Goal: Task Accomplishment & Management: Use online tool/utility

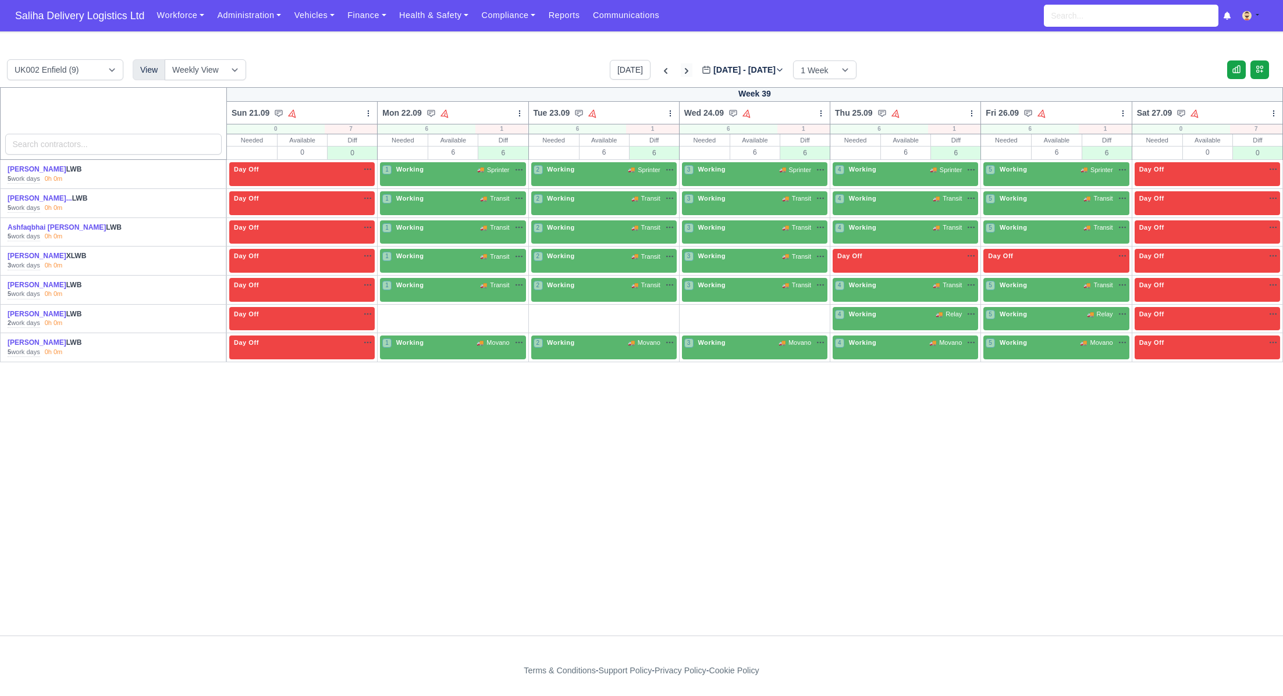
click at [681, 72] on icon at bounding box center [687, 71] width 12 height 12
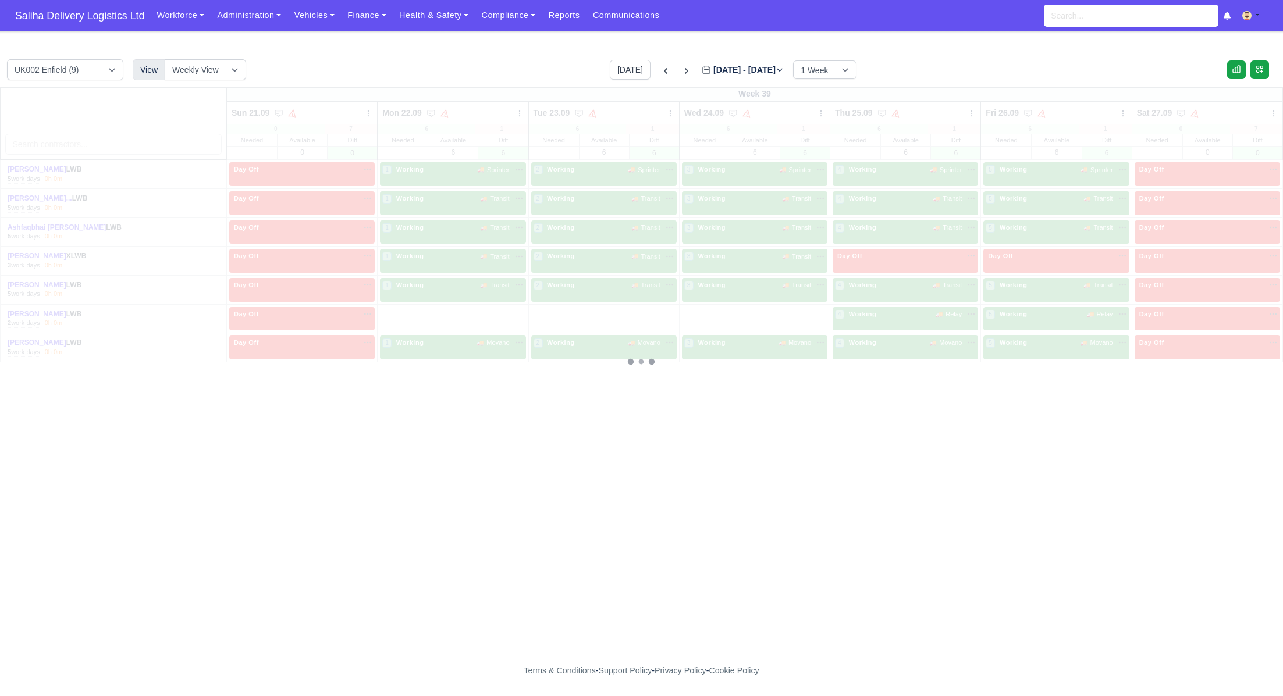
type input "[DATE]"
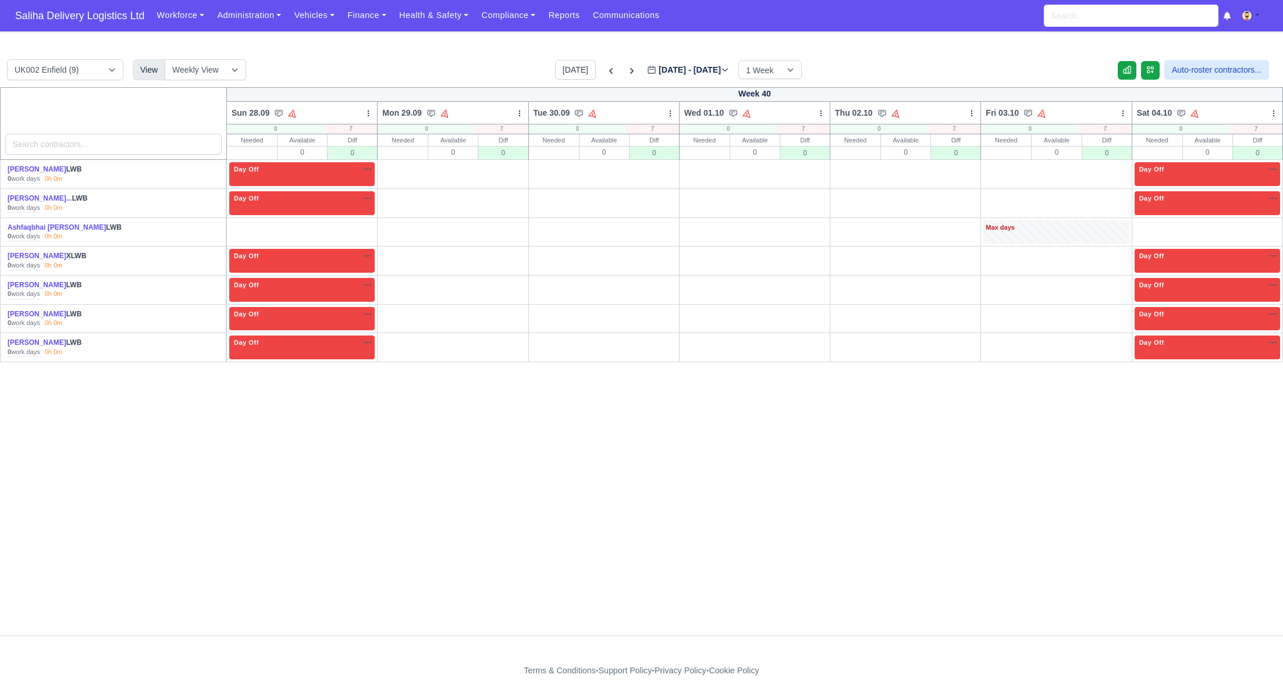
click at [1274, 226] on link "O" at bounding box center [1265, 225] width 29 height 9
click at [365, 223] on link "O" at bounding box center [360, 225] width 29 height 9
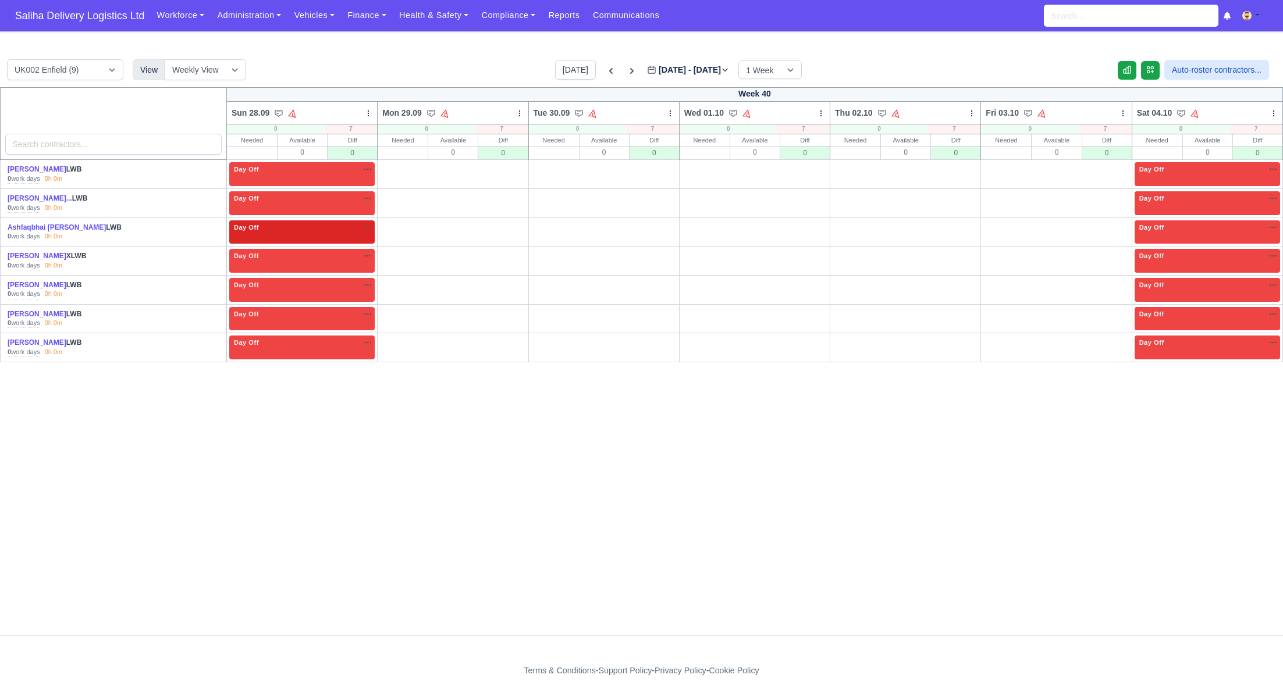
click at [400, 337] on link "W" at bounding box center [395, 340] width 30 height 9
click at [393, 313] on link "W" at bounding box center [395, 311] width 30 height 9
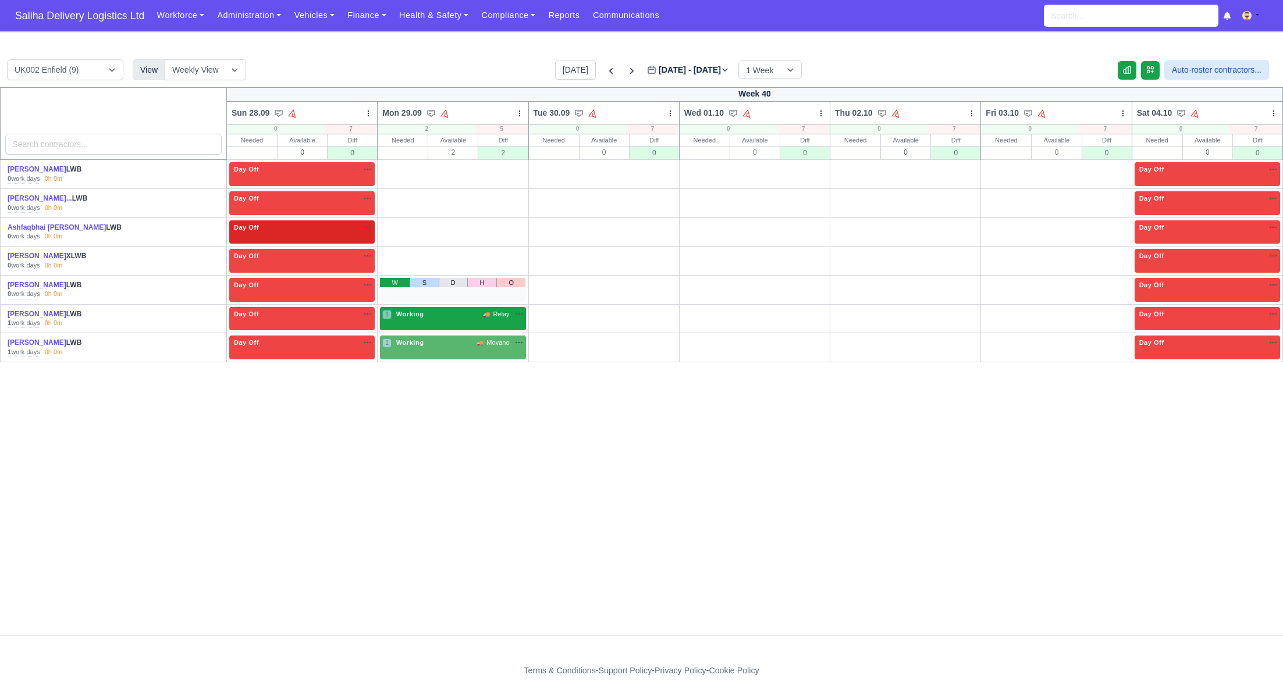
click at [393, 284] on link "W" at bounding box center [395, 282] width 30 height 9
click at [394, 221] on link "W" at bounding box center [395, 225] width 30 height 9
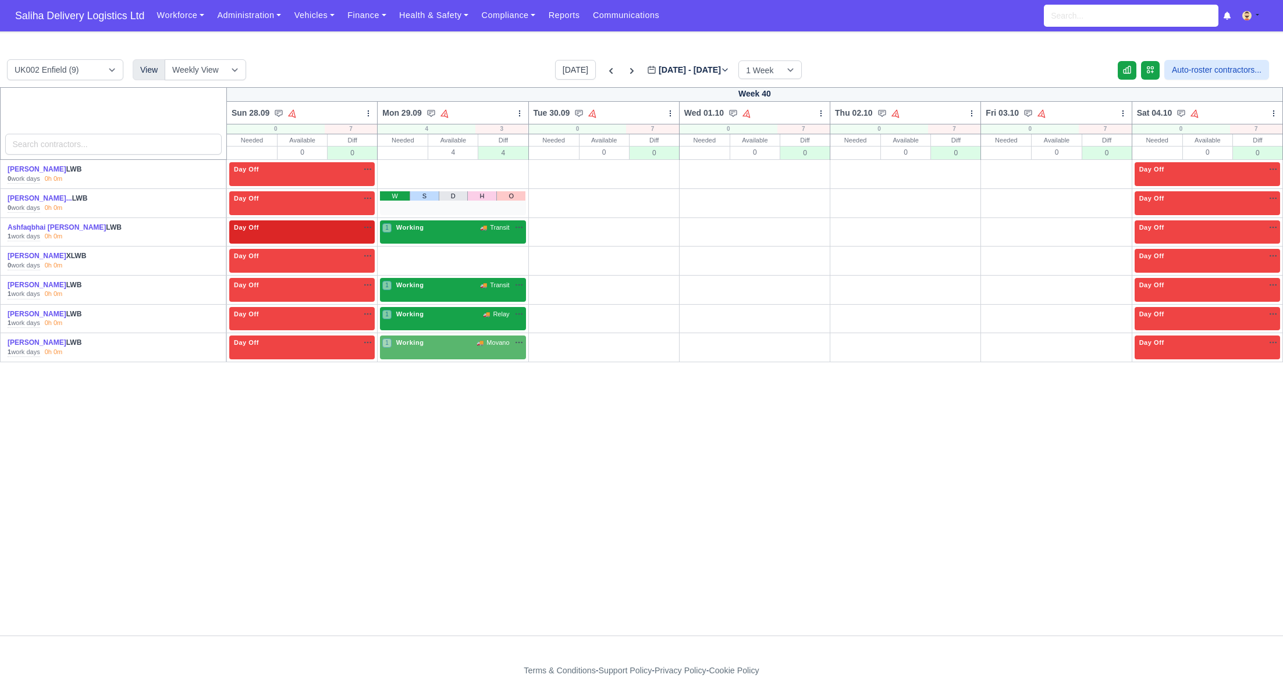
click at [395, 196] on link "W" at bounding box center [395, 195] width 30 height 9
click at [400, 167] on link "W" at bounding box center [395, 166] width 30 height 9
drag, startPoint x: 545, startPoint y: 169, endPoint x: 545, endPoint y: 179, distance: 9.3
click at [545, 169] on link "W" at bounding box center [546, 166] width 30 height 9
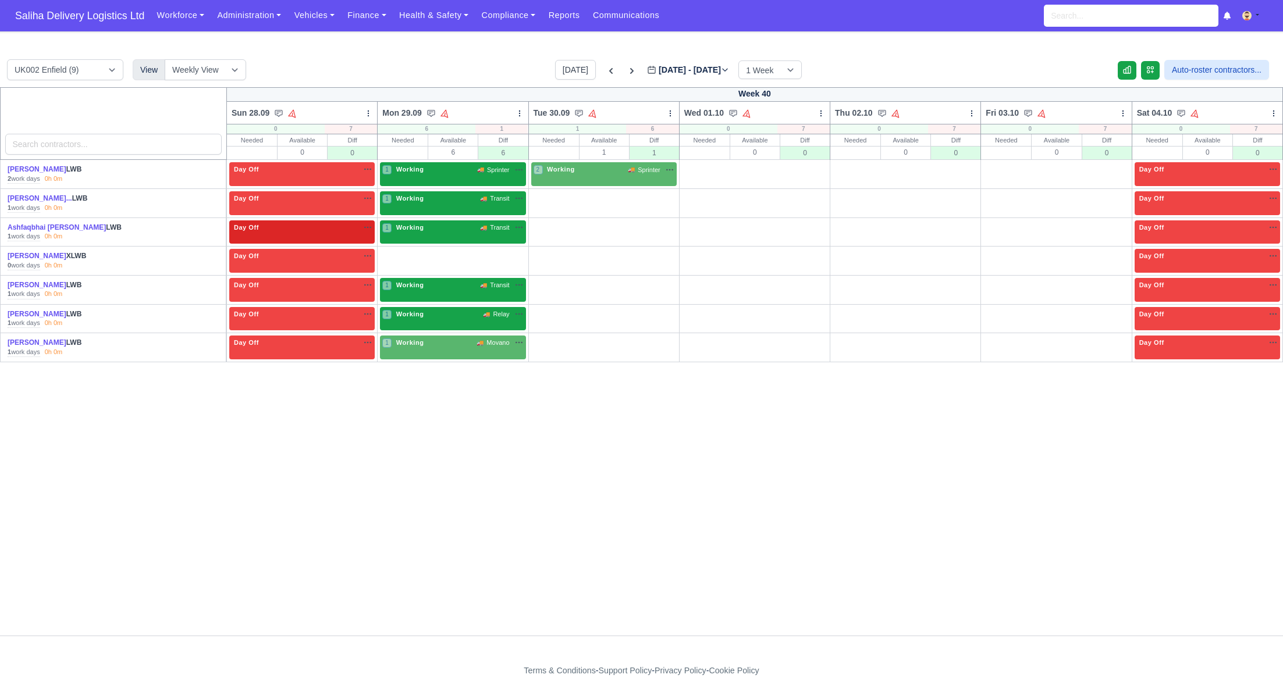
drag, startPoint x: 545, startPoint y: 198, endPoint x: 544, endPoint y: 204, distance: 5.8
click at [545, 198] on link "W" at bounding box center [546, 195] width 30 height 9
click at [543, 226] on link "W" at bounding box center [546, 225] width 30 height 9
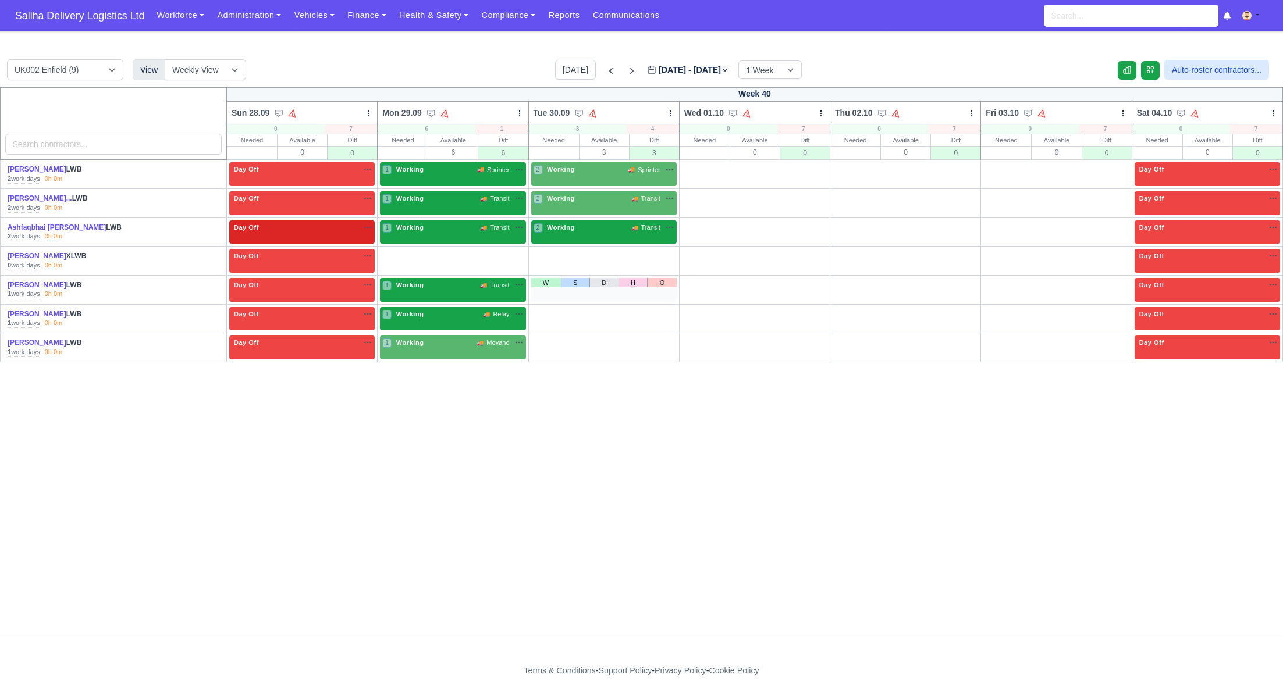
click at [548, 292] on div "W S D H O" at bounding box center [603, 290] width 145 height 24
click at [546, 283] on link "W" at bounding box center [546, 282] width 30 height 9
click at [546, 310] on link "W" at bounding box center [546, 311] width 30 height 9
drag, startPoint x: 548, startPoint y: 340, endPoint x: 557, endPoint y: 334, distance: 11.3
click at [548, 340] on link "W" at bounding box center [546, 340] width 30 height 9
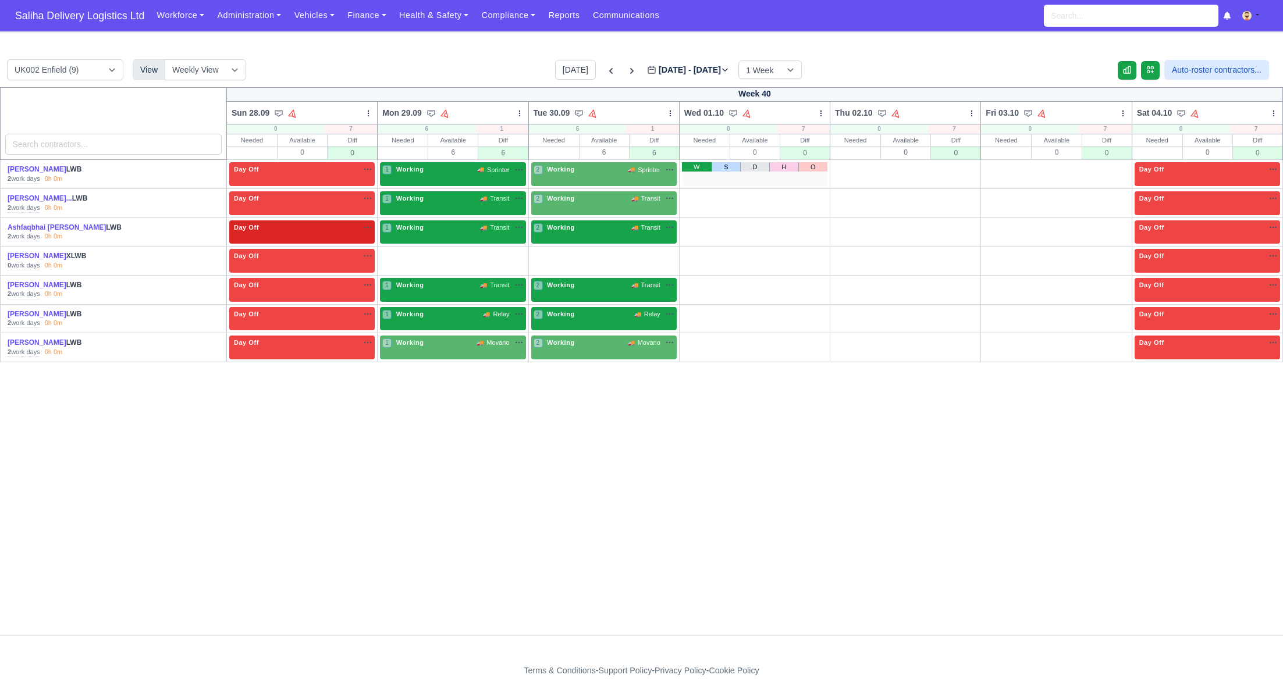
click at [696, 169] on link "W" at bounding box center [697, 166] width 30 height 9
click at [698, 204] on div "W S D H O" at bounding box center [754, 203] width 145 height 24
click at [697, 194] on link "W" at bounding box center [697, 195] width 30 height 9
click at [698, 223] on link "W" at bounding box center [697, 225] width 30 height 9
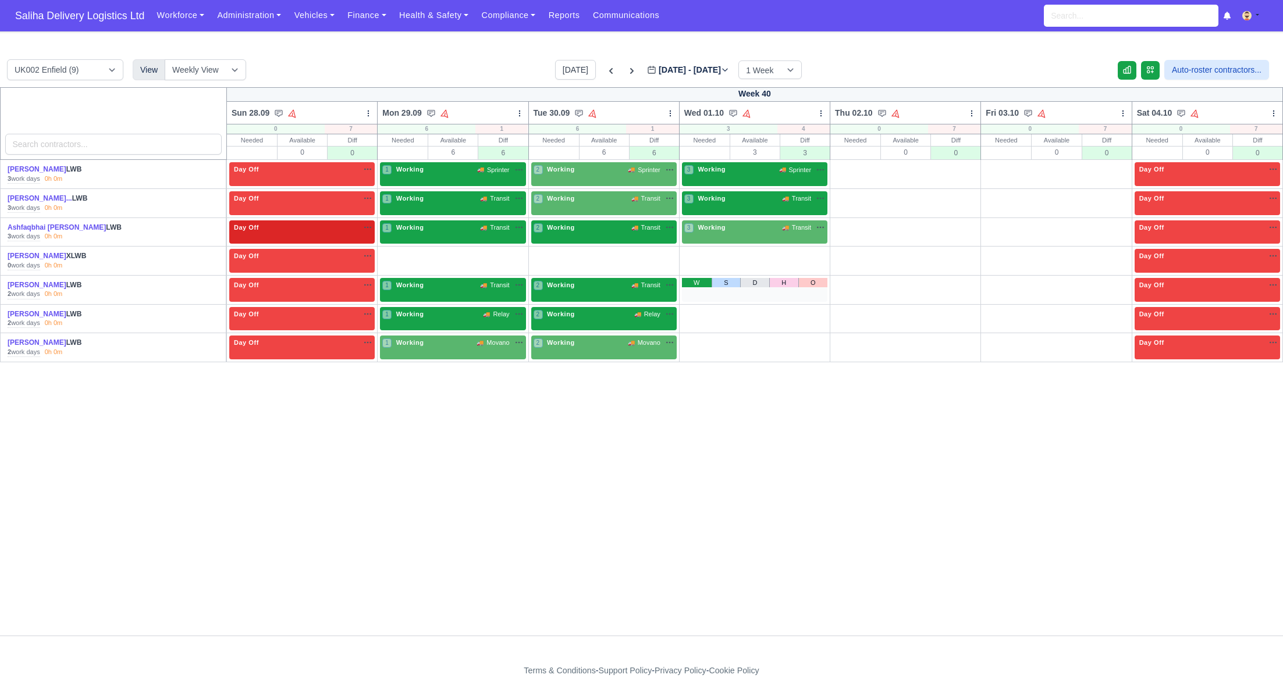
click at [703, 285] on link "W" at bounding box center [697, 282] width 30 height 9
click at [701, 314] on link "W" at bounding box center [697, 311] width 30 height 9
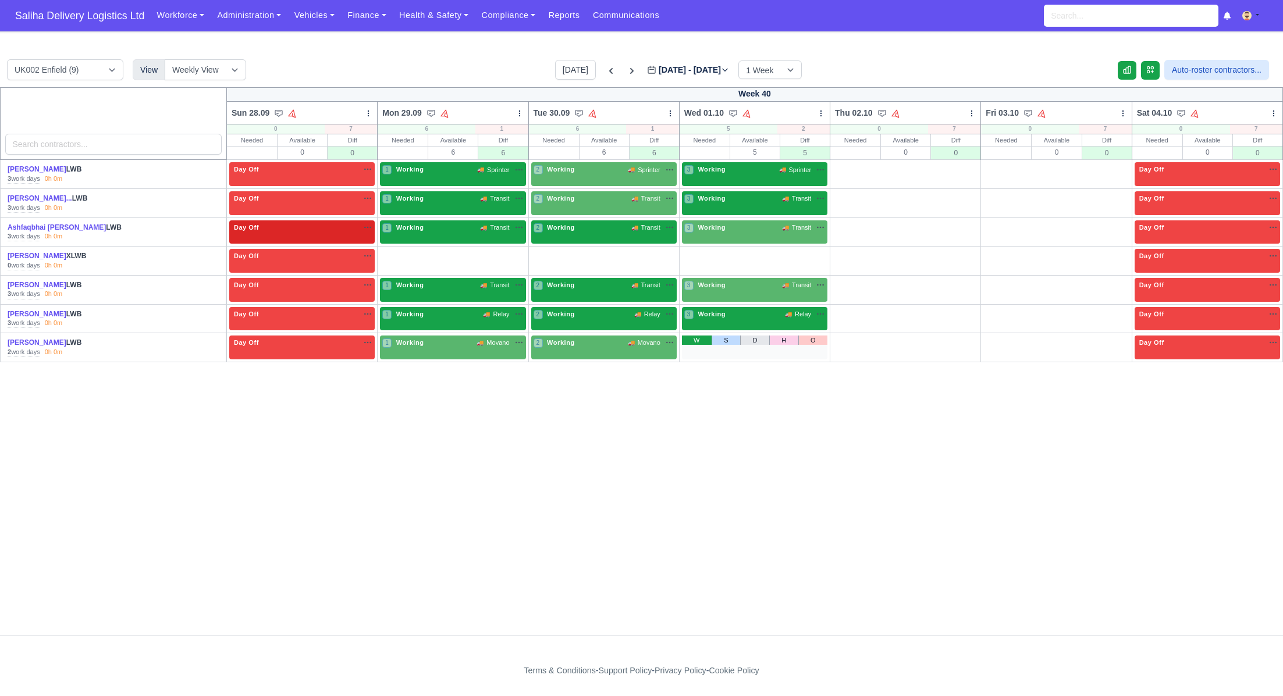
click at [702, 343] on link "W" at bounding box center [697, 340] width 30 height 9
drag, startPoint x: 845, startPoint y: 166, endPoint x: 849, endPoint y: 172, distance: 7.6
click at [845, 166] on link "W" at bounding box center [848, 166] width 30 height 9
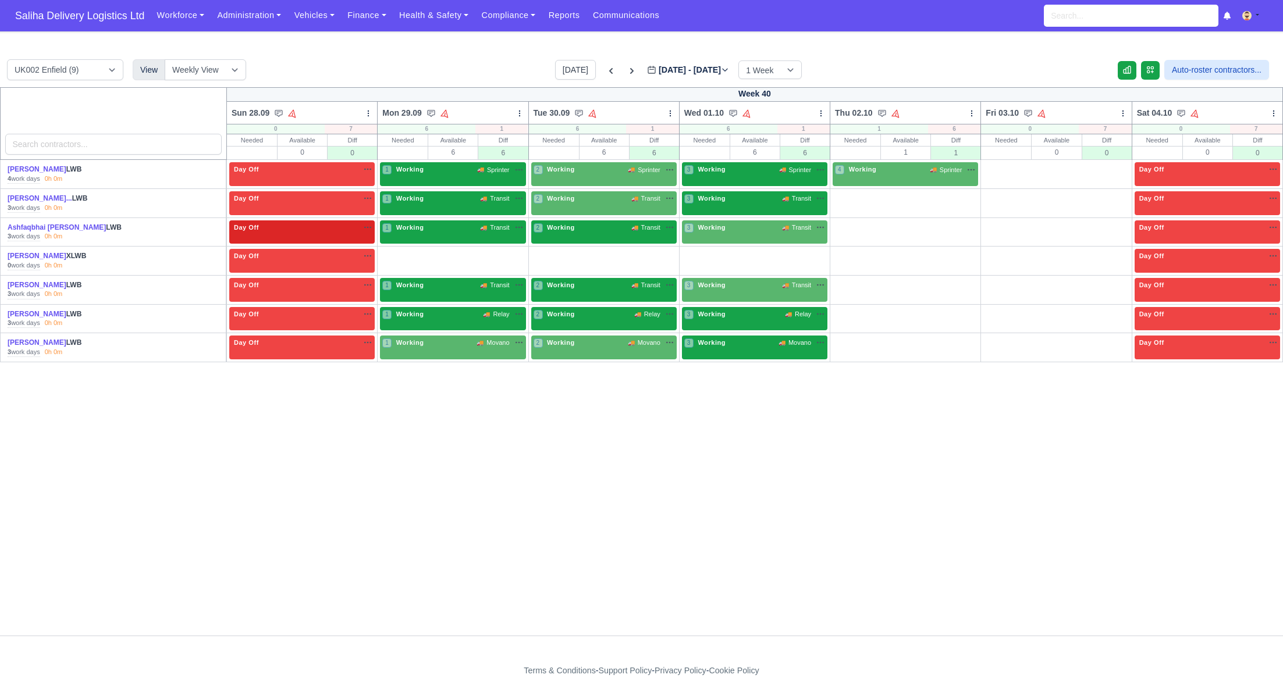
drag, startPoint x: 852, startPoint y: 197, endPoint x: 856, endPoint y: 215, distance: 18.4
click at [852, 197] on link "W" at bounding box center [848, 195] width 30 height 9
drag, startPoint x: 852, startPoint y: 226, endPoint x: 856, endPoint y: 233, distance: 8.1
click at [852, 226] on link "W" at bounding box center [848, 225] width 30 height 9
click at [851, 283] on link "W" at bounding box center [848, 282] width 30 height 9
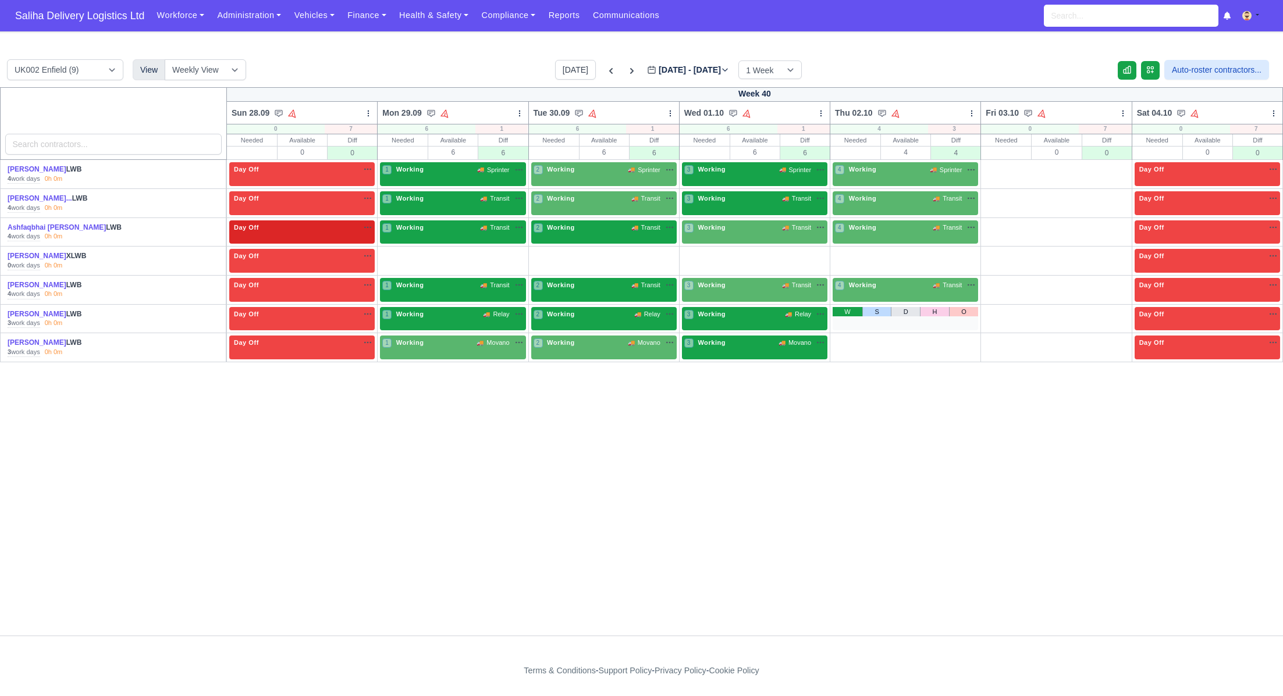
click at [846, 307] on link "W" at bounding box center [848, 311] width 30 height 9
click at [846, 333] on td "W S D H O" at bounding box center [905, 347] width 151 height 29
click at [846, 337] on link "W" at bounding box center [848, 340] width 30 height 9
drag, startPoint x: 1000, startPoint y: 168, endPoint x: 1001, endPoint y: 189, distance: 20.4
click at [1000, 168] on link "W" at bounding box center [998, 166] width 30 height 9
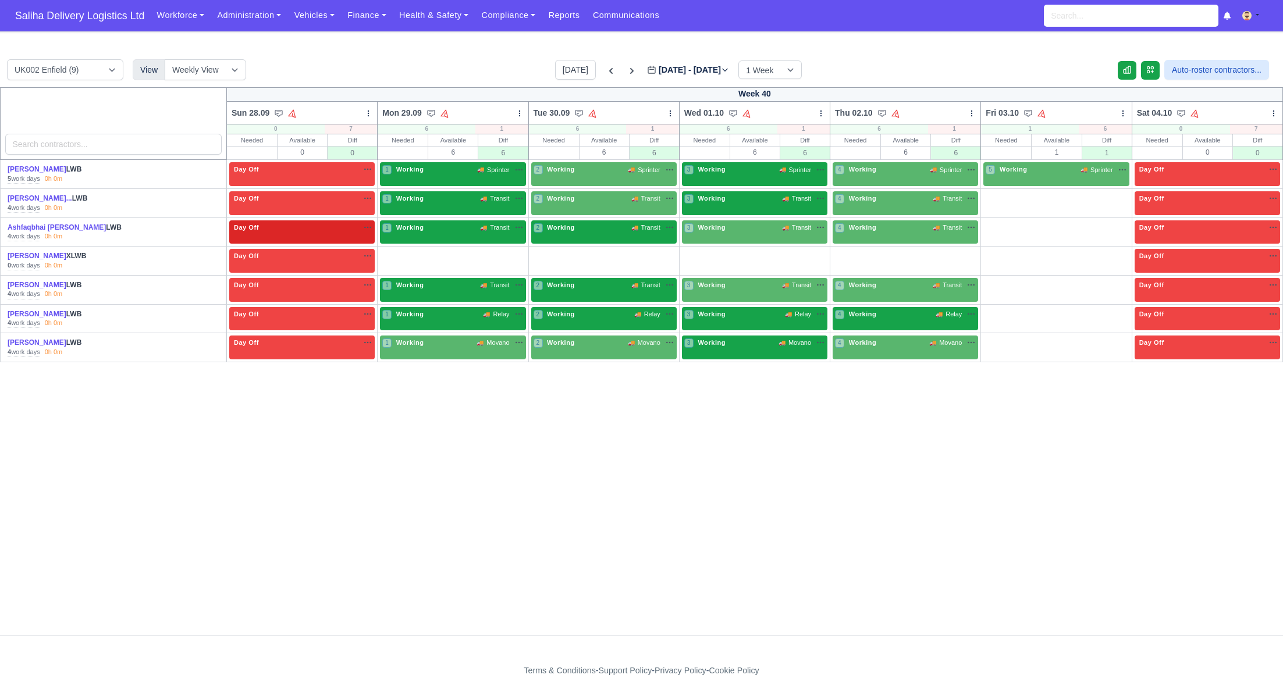
click at [997, 194] on link "W" at bounding box center [998, 195] width 30 height 9
drag, startPoint x: 994, startPoint y: 223, endPoint x: 998, endPoint y: 233, distance: 9.9
click at [994, 225] on link "W" at bounding box center [998, 225] width 30 height 9
drag, startPoint x: 998, startPoint y: 282, endPoint x: 1000, endPoint y: 304, distance: 21.6
click at [998, 282] on link "W" at bounding box center [998, 282] width 30 height 9
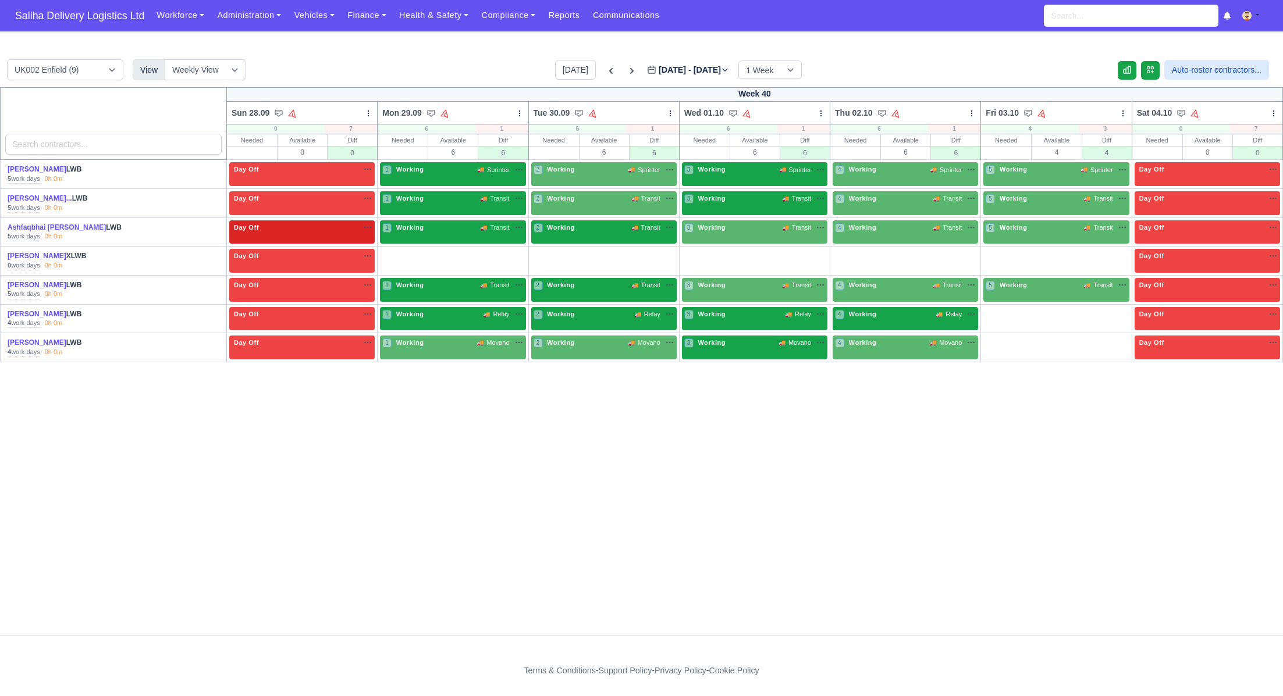
click at [1000, 311] on link "W" at bounding box center [998, 311] width 30 height 9
click at [996, 336] on link "W" at bounding box center [998, 340] width 30 height 9
